Goal: Check status

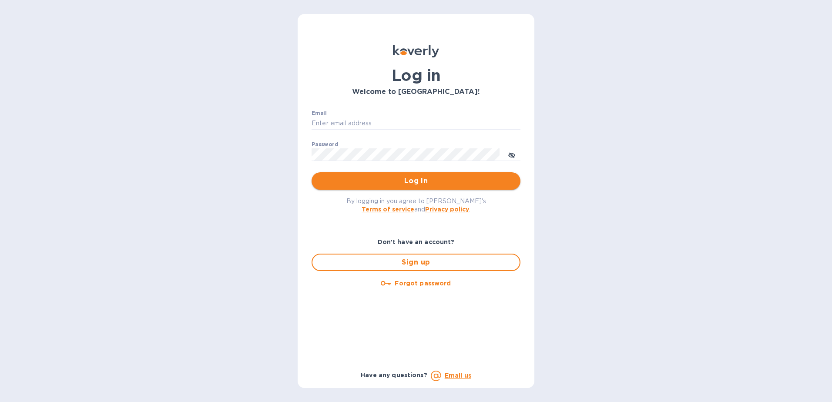
type input "michael@ammoelectric.com"
click at [380, 183] on span "Log in" at bounding box center [416, 181] width 195 height 10
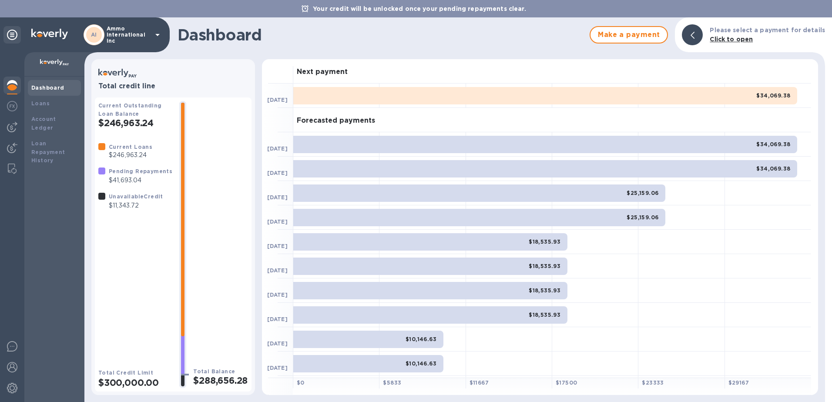
click at [157, 37] on icon at bounding box center [157, 35] width 10 height 10
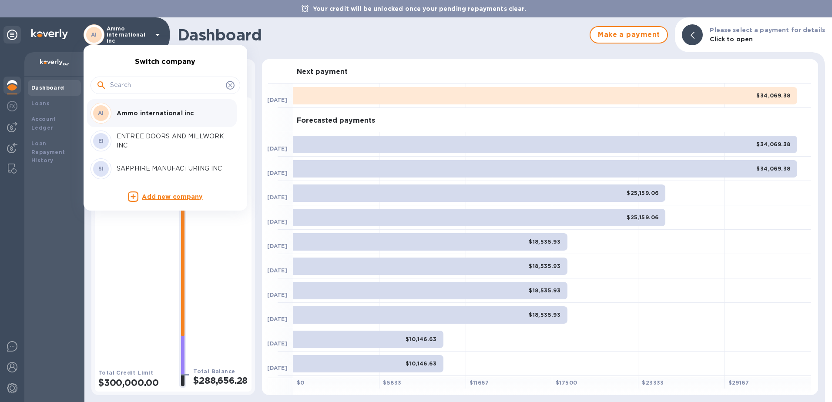
click at [137, 135] on p "ENTREE DOORS AND MILLWORK INC" at bounding box center [172, 141] width 110 height 18
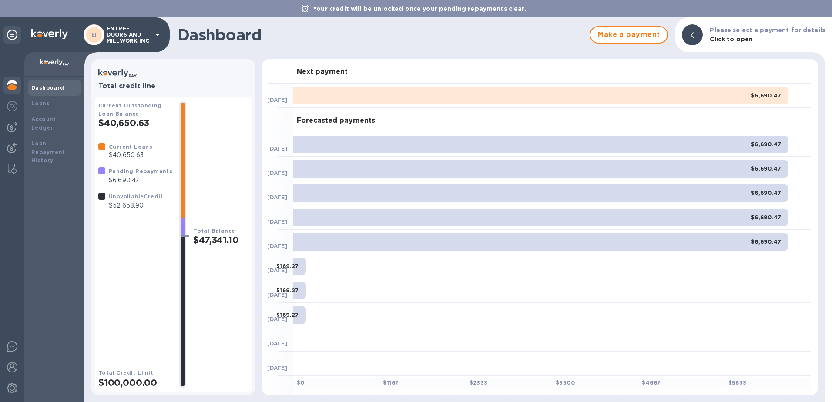
click at [151, 41] on div "EI ENTREE DOORS AND MILLWORK INC" at bounding box center [123, 34] width 79 height 21
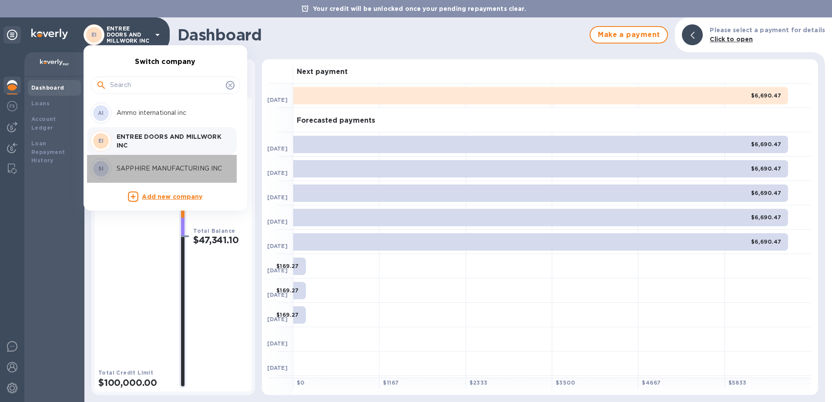
click at [130, 159] on div "SI SAPPHIRE MANUFACTURING INC" at bounding box center [159, 168] width 136 height 21
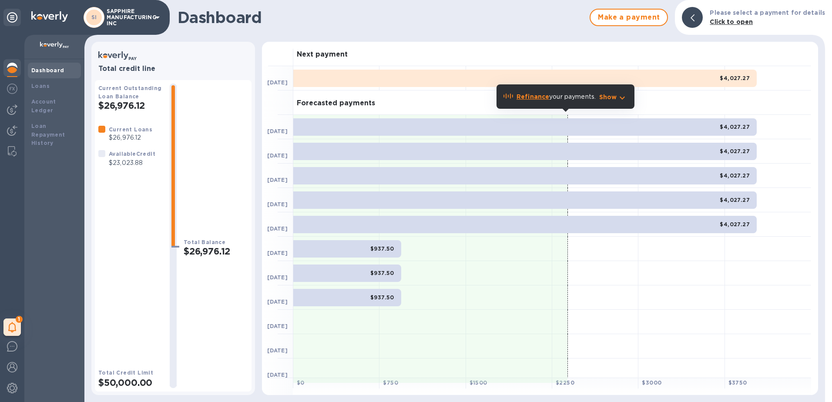
click at [141, 21] on p "SAPPHIRE MANUFACTURING INC" at bounding box center [129, 17] width 44 height 18
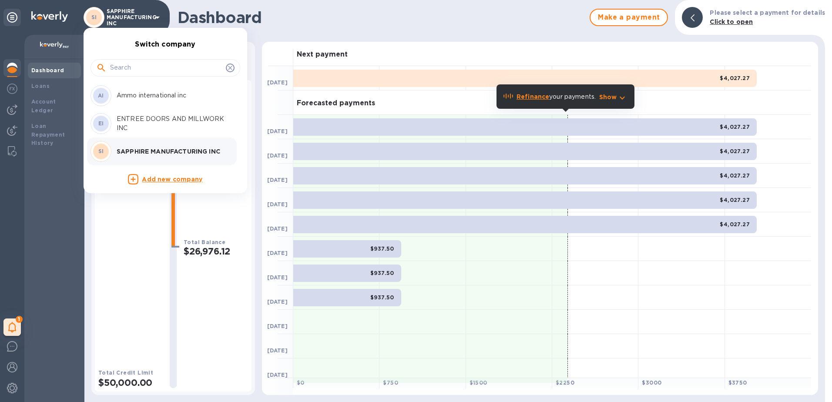
click at [129, 93] on p "Ammo international inc" at bounding box center [172, 95] width 110 height 9
